Goal: Find specific page/section: Find specific page/section

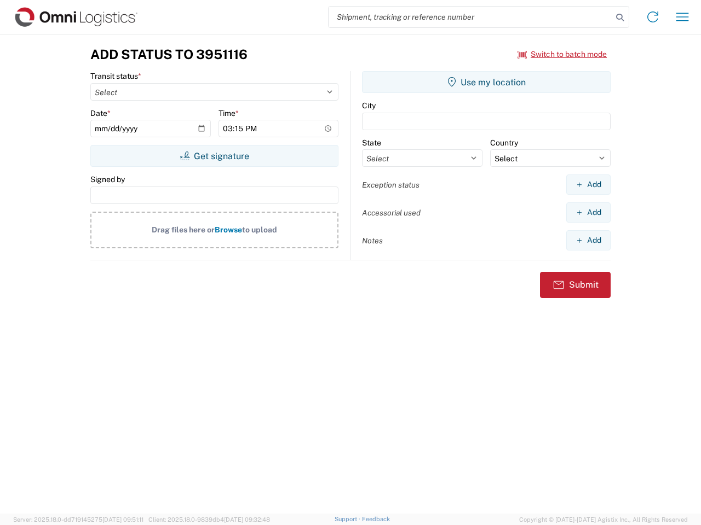
click at [470, 17] on input "search" at bounding box center [469, 17] width 283 height 21
click at [620, 18] on icon at bounding box center [619, 17] width 15 height 15
click at [652, 17] on icon at bounding box center [653, 17] width 18 height 18
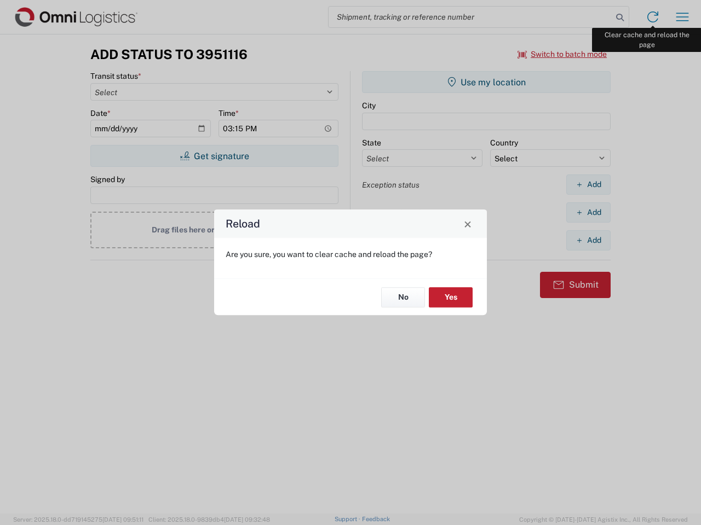
click at [682, 17] on div "Reload Are you sure, you want to clear cache and reload the page? No Yes" at bounding box center [350, 262] width 701 height 525
click at [562, 54] on div "Reload Are you sure, you want to clear cache and reload the page? No Yes" at bounding box center [350, 262] width 701 height 525
click at [214, 156] on div "Reload Are you sure, you want to clear cache and reload the page? No Yes" at bounding box center [350, 262] width 701 height 525
click at [486, 82] on div "Reload Are you sure, you want to clear cache and reload the page? No Yes" at bounding box center [350, 262] width 701 height 525
click at [588, 184] on div "Reload Are you sure, you want to clear cache and reload the page? No Yes" at bounding box center [350, 262] width 701 height 525
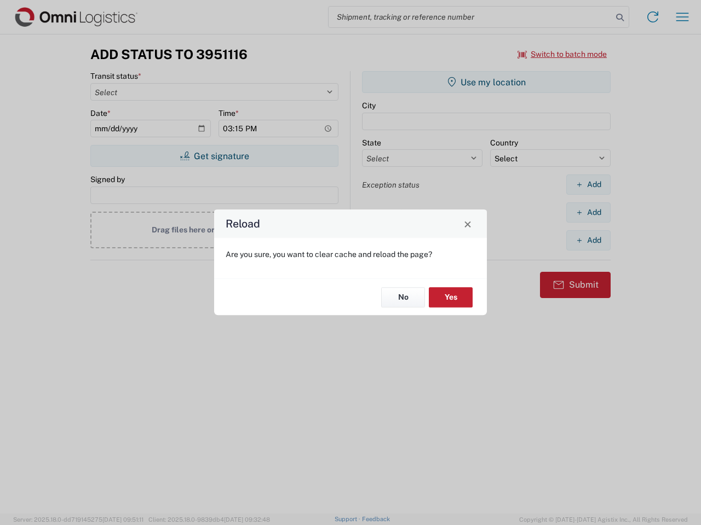
click at [588, 212] on div "Reload Are you sure, you want to clear cache and reload the page? No Yes" at bounding box center [350, 262] width 701 height 525
click at [588, 240] on div "Reload Are you sure, you want to clear cache and reload the page? No Yes" at bounding box center [350, 262] width 701 height 525
